Goal: Task Accomplishment & Management: Complete application form

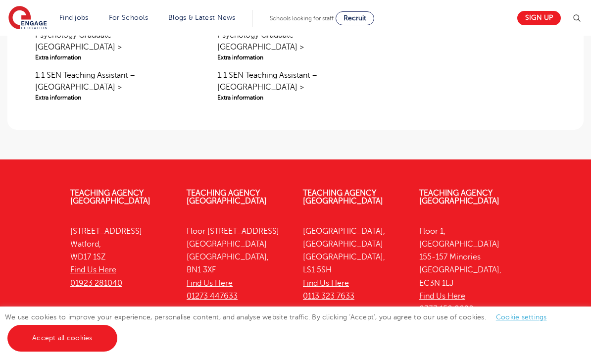
scroll to position [954, 0]
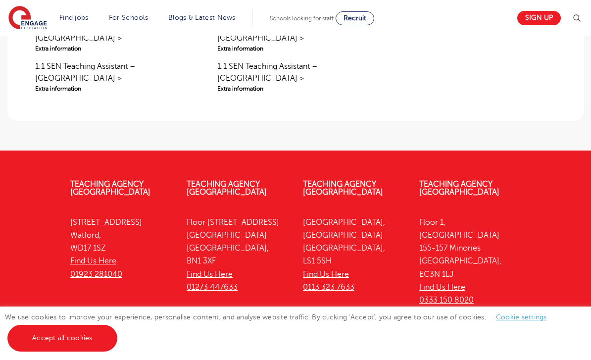
click at [74, 352] on link "Accept all cookies" at bounding box center [62, 338] width 110 height 27
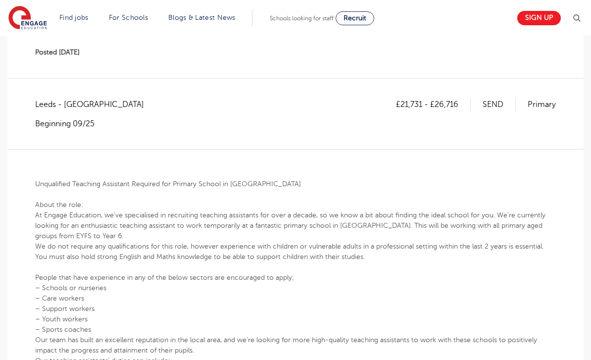
scroll to position [0, 0]
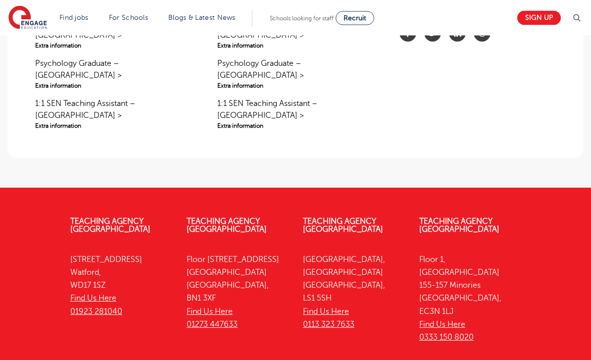
scroll to position [921, 0]
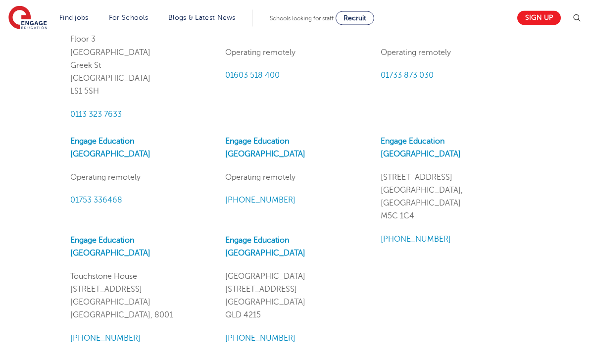
scroll to position [751, 0]
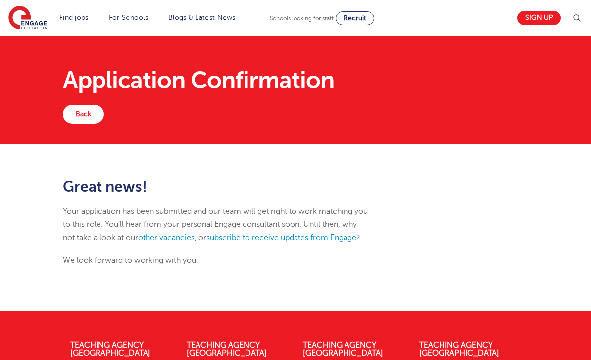
scroll to position [53, 0]
